Goal: Information Seeking & Learning: Learn about a topic

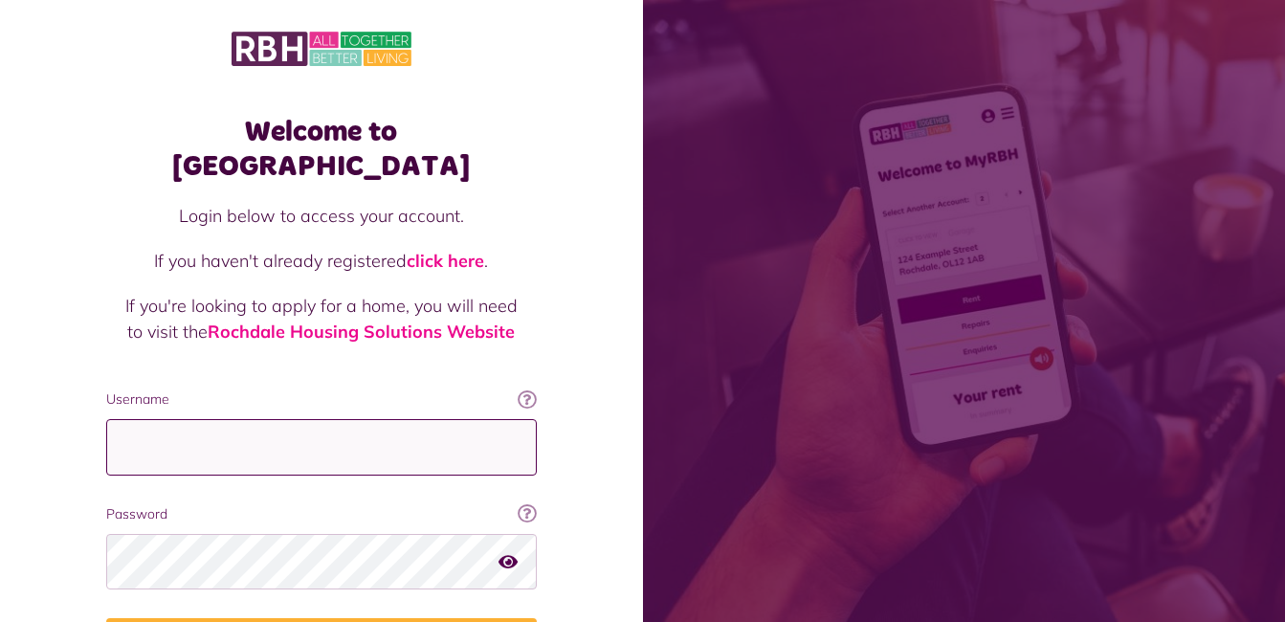
type input "**********"
click at [507, 553] on icon "button" at bounding box center [508, 561] width 19 height 17
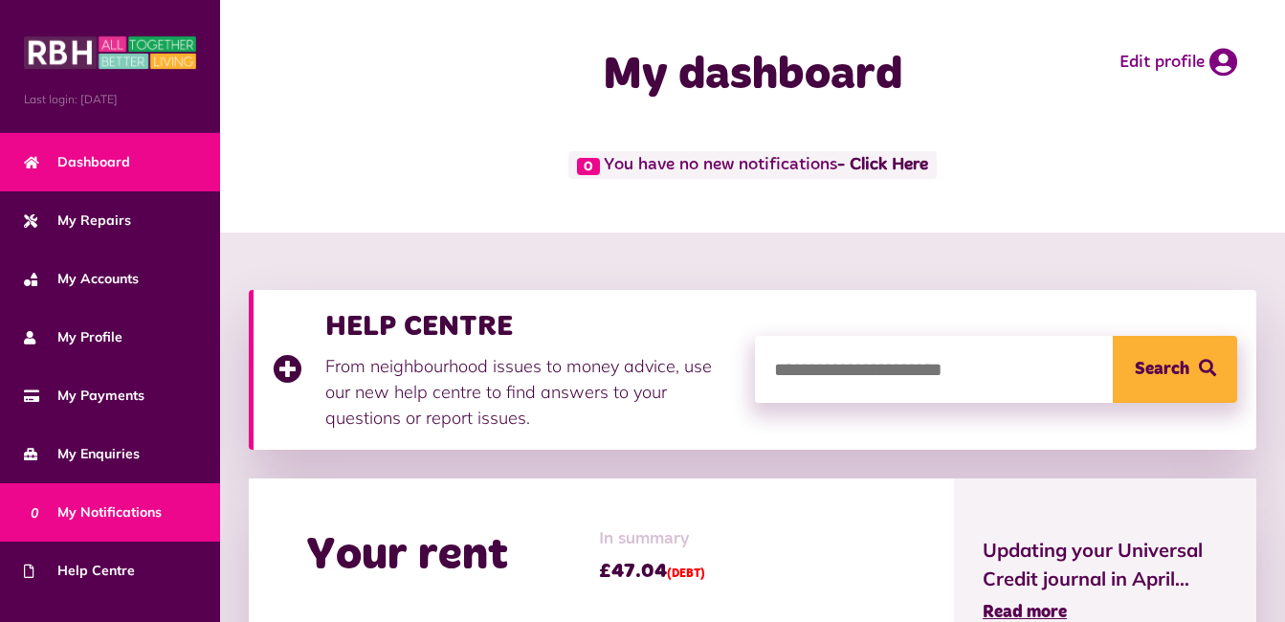
click at [142, 505] on span "0 My Notifications" at bounding box center [93, 513] width 138 height 20
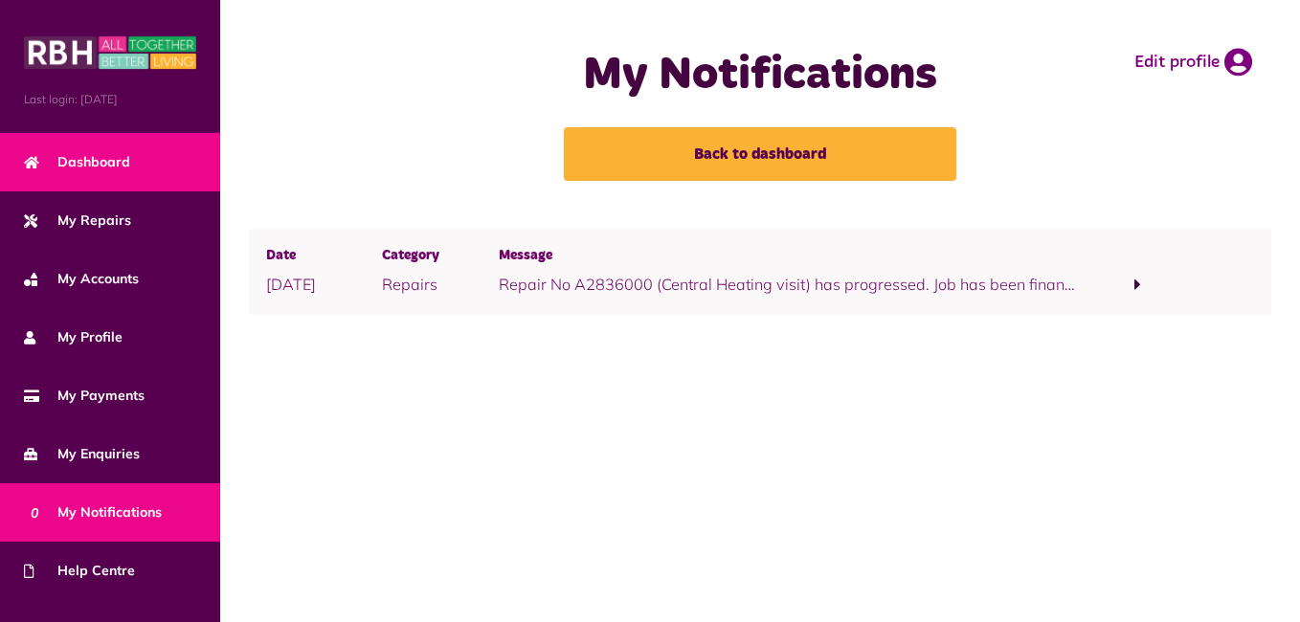
click at [107, 169] on span "Dashboard" at bounding box center [77, 162] width 106 height 20
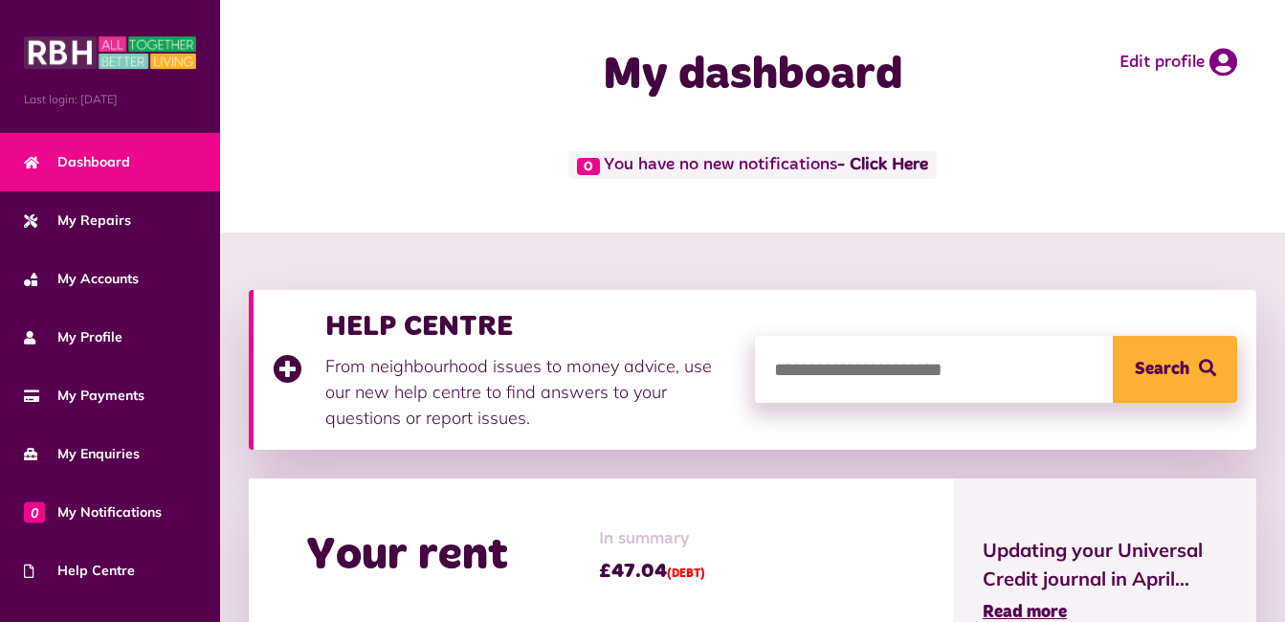
click at [834, 364] on input "search" at bounding box center [996, 369] width 482 height 67
type input "**********"
click at [1158, 354] on span "Search" at bounding box center [1162, 369] width 55 height 67
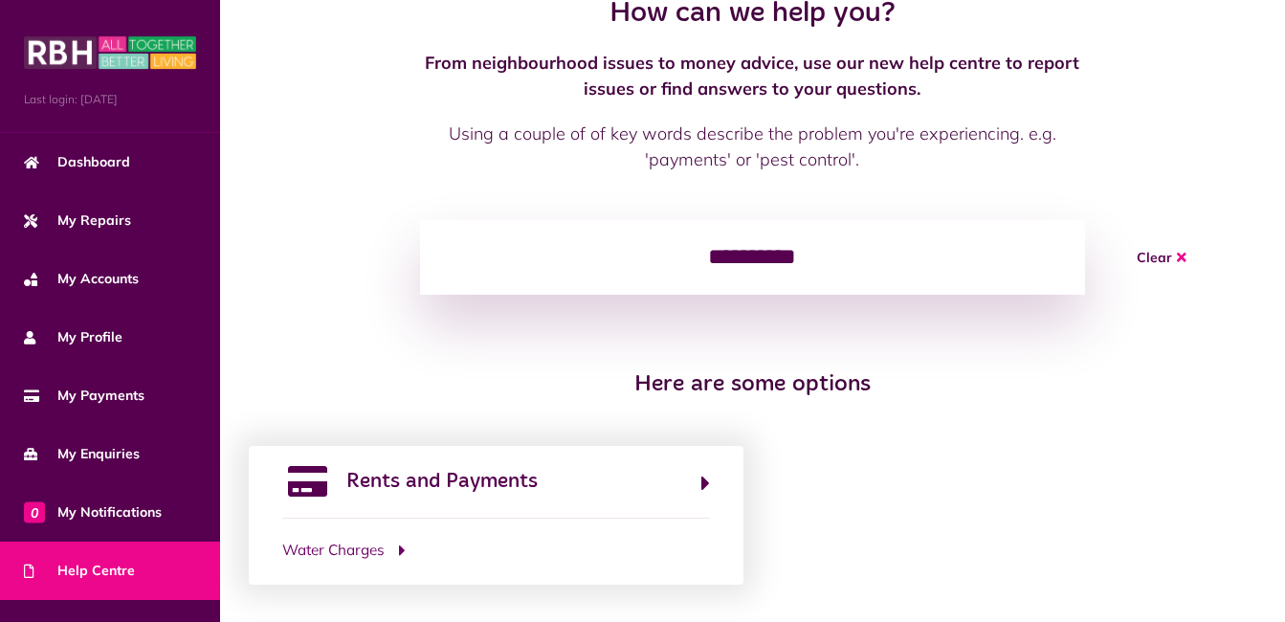
scroll to position [112, 0]
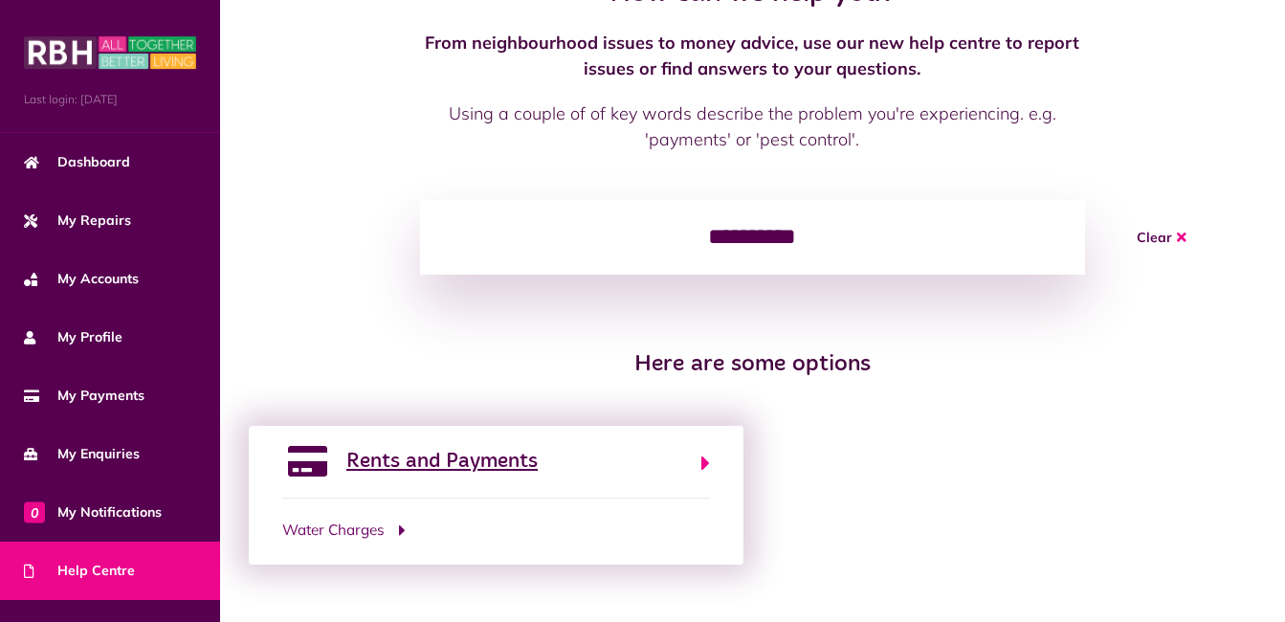
click at [533, 461] on span "Rents and Payments" at bounding box center [441, 461] width 191 height 31
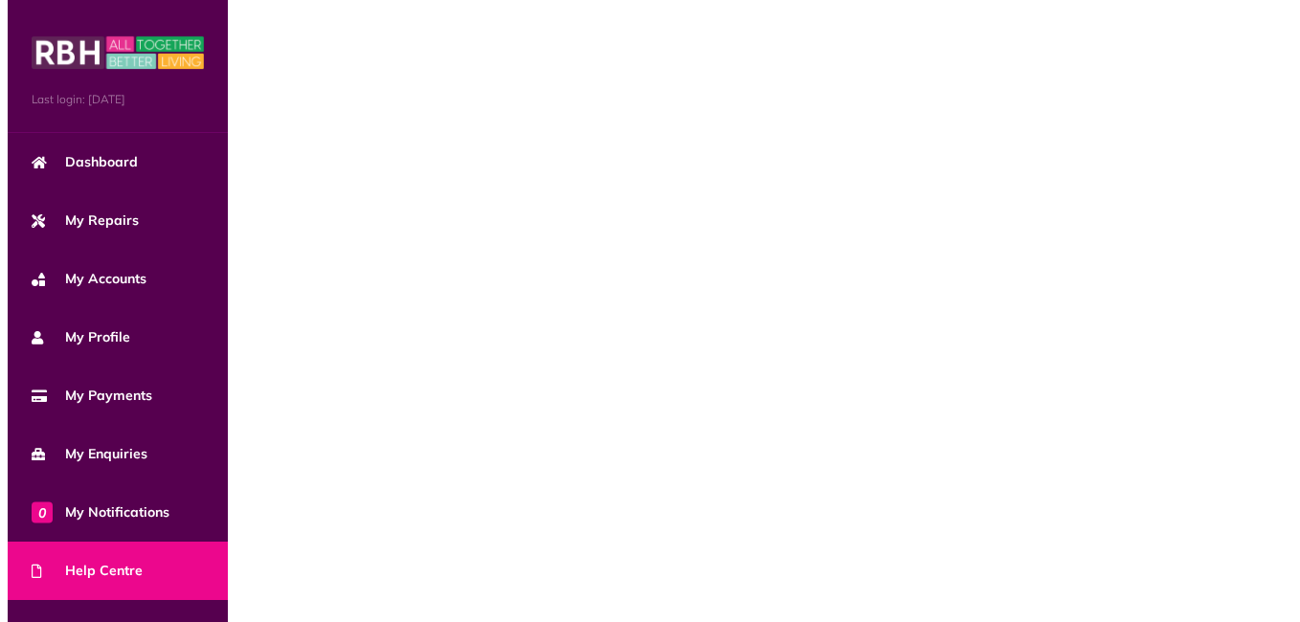
scroll to position [0, 0]
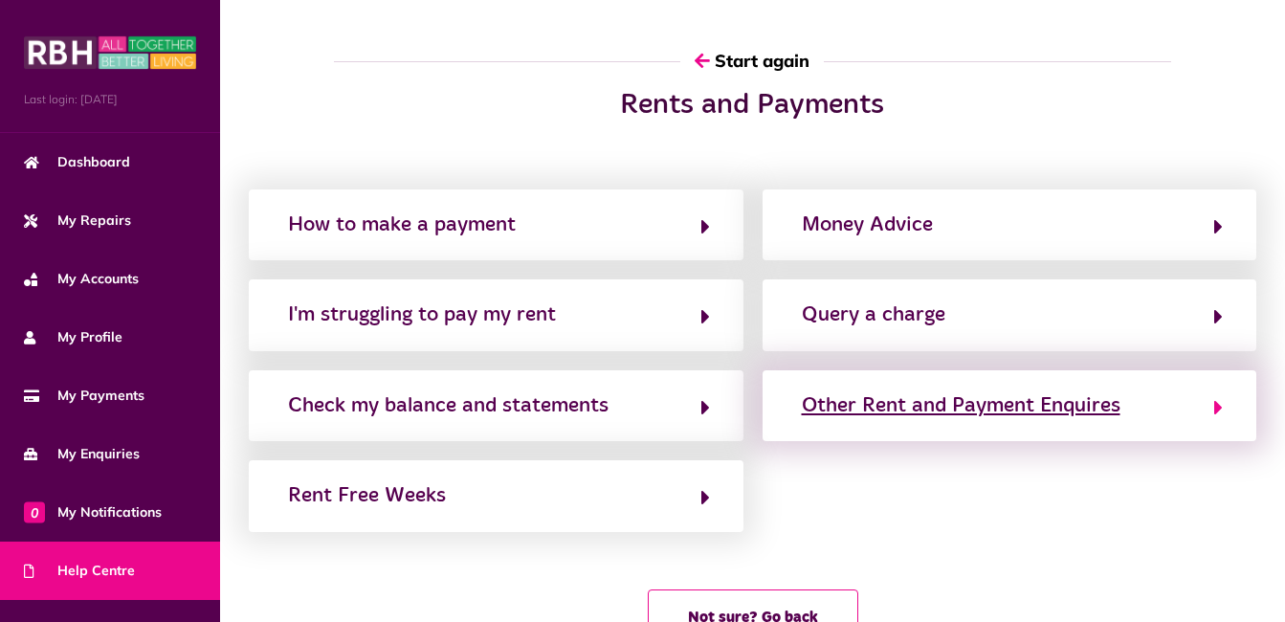
click at [1020, 397] on div "Other Rent and Payment Enquires" at bounding box center [961, 406] width 319 height 31
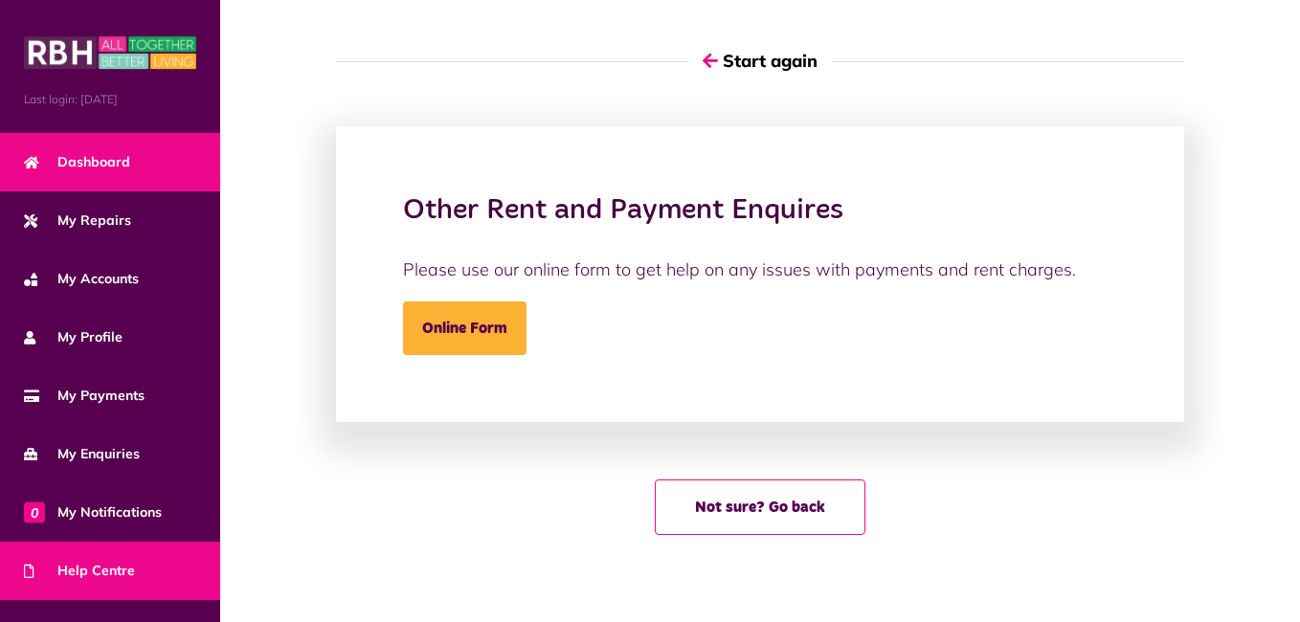
click at [91, 164] on span "Dashboard" at bounding box center [77, 162] width 106 height 20
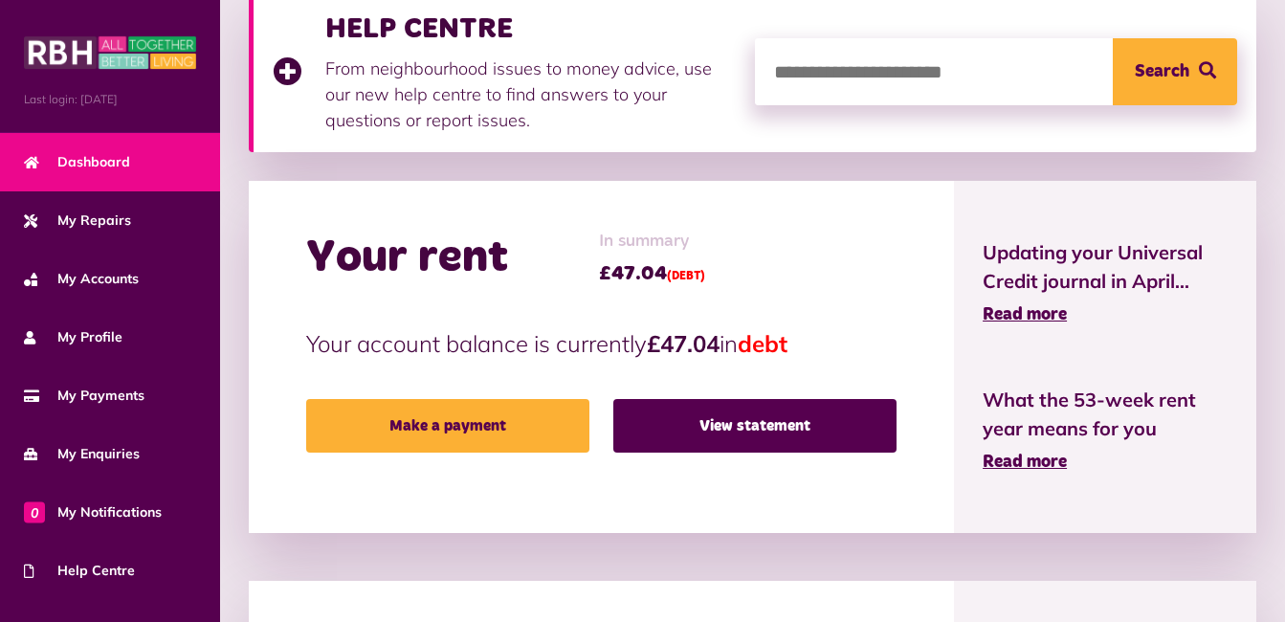
scroll to position [306, 0]
